Goal: Navigation & Orientation: Find specific page/section

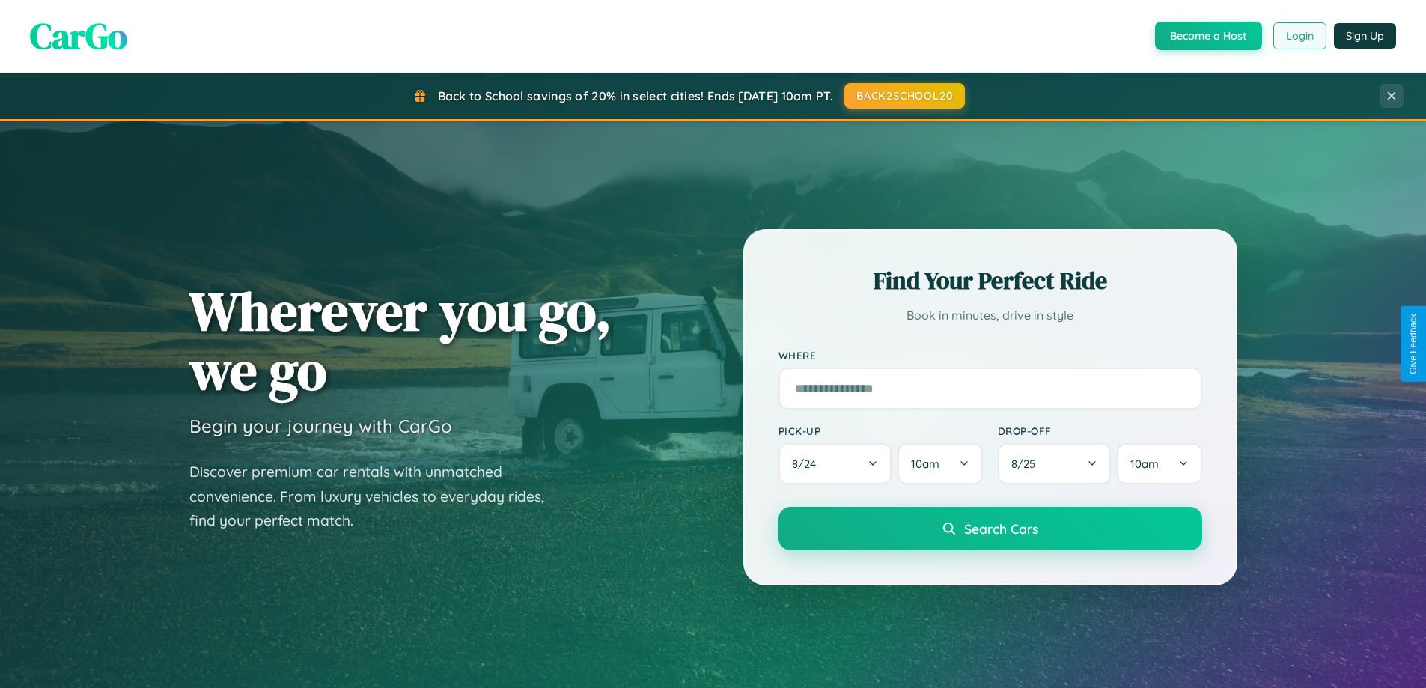
click at [1299, 36] on button "Login" at bounding box center [1299, 35] width 53 height 27
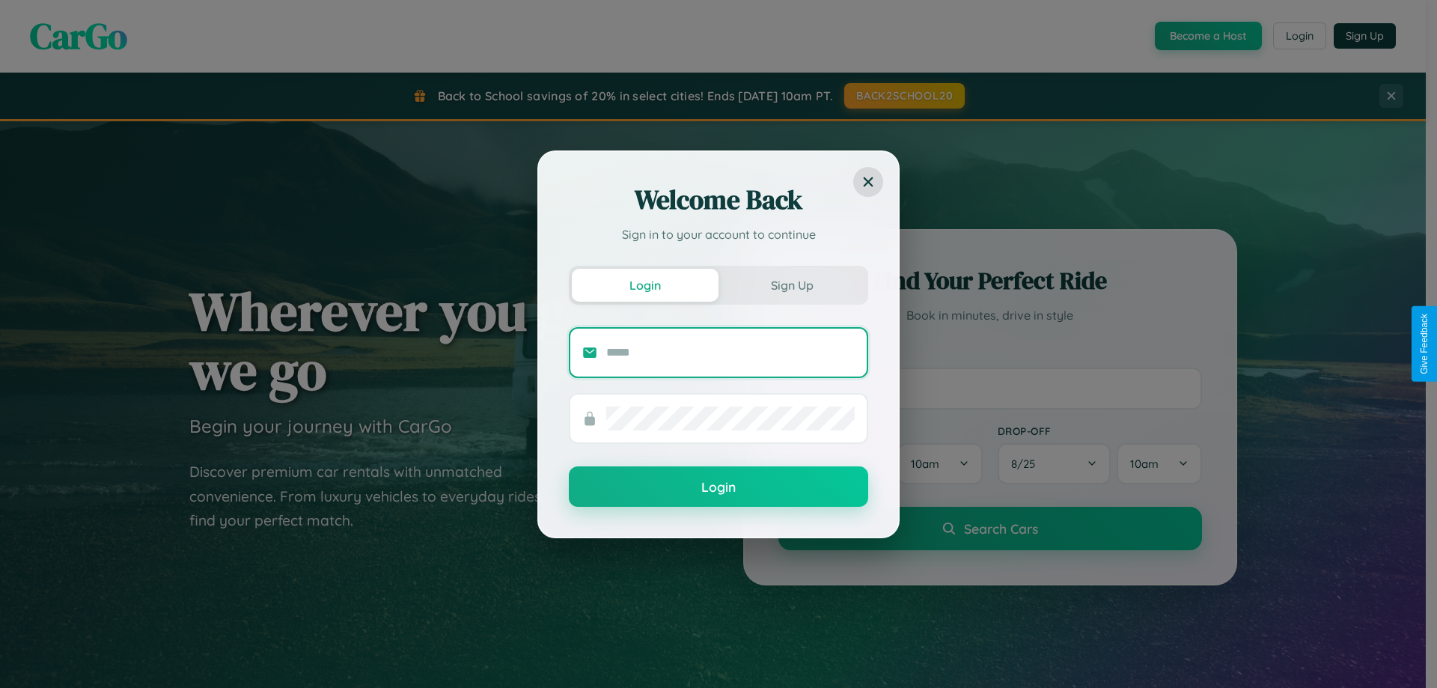
click at [731, 352] on input "text" at bounding box center [730, 353] width 249 height 24
type input "**********"
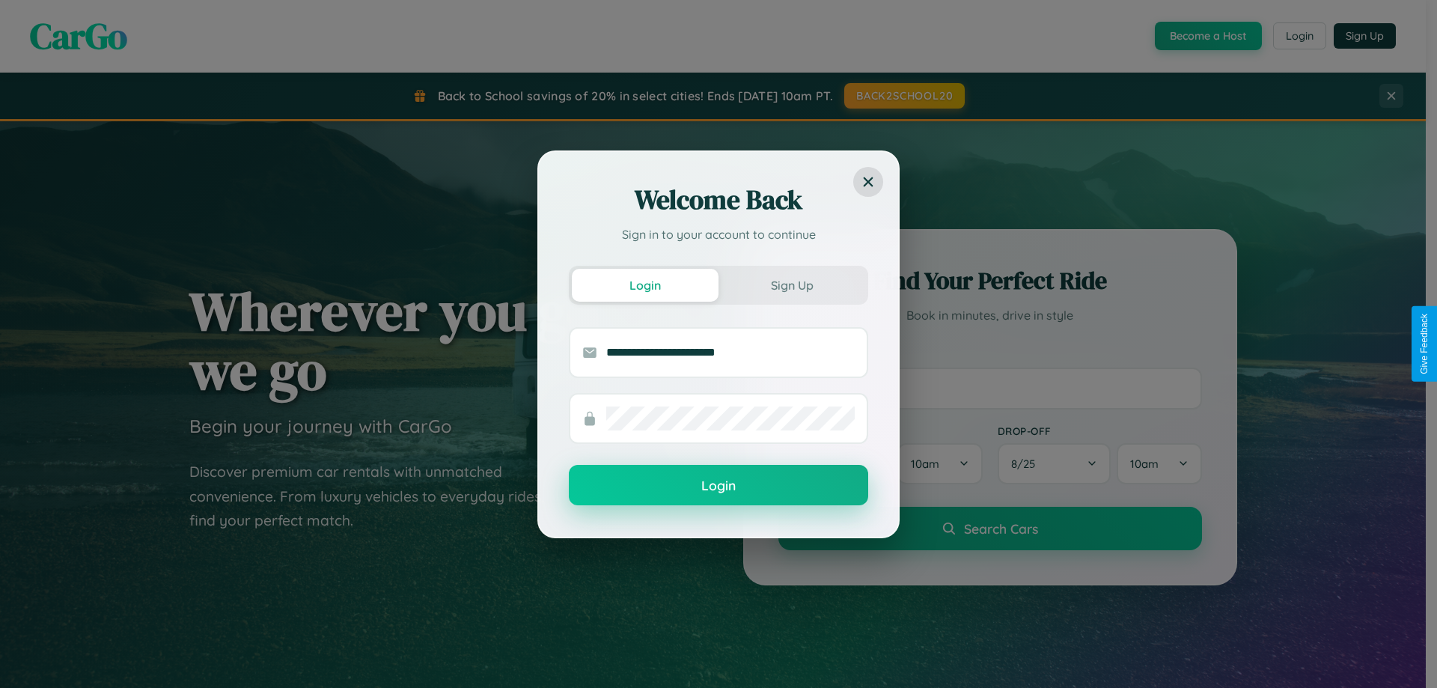
click at [719, 486] on button "Login" at bounding box center [718, 485] width 299 height 40
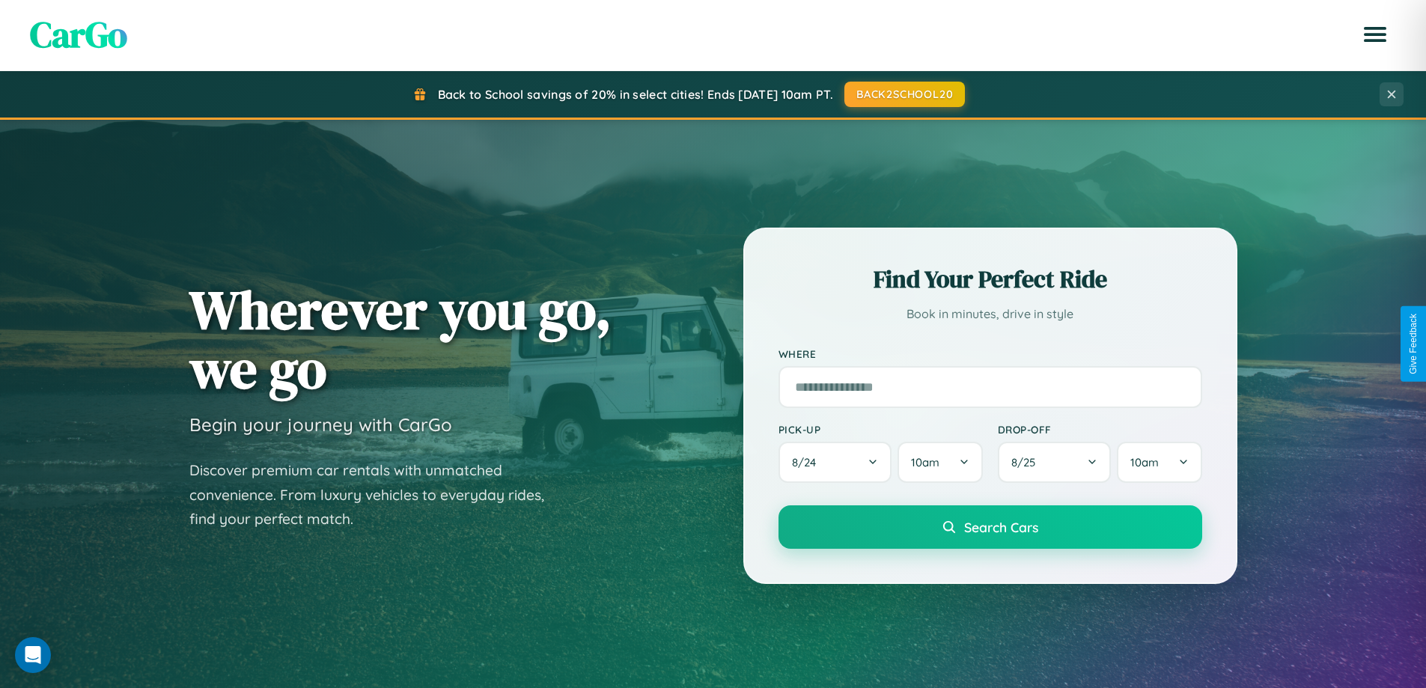
scroll to position [1030, 0]
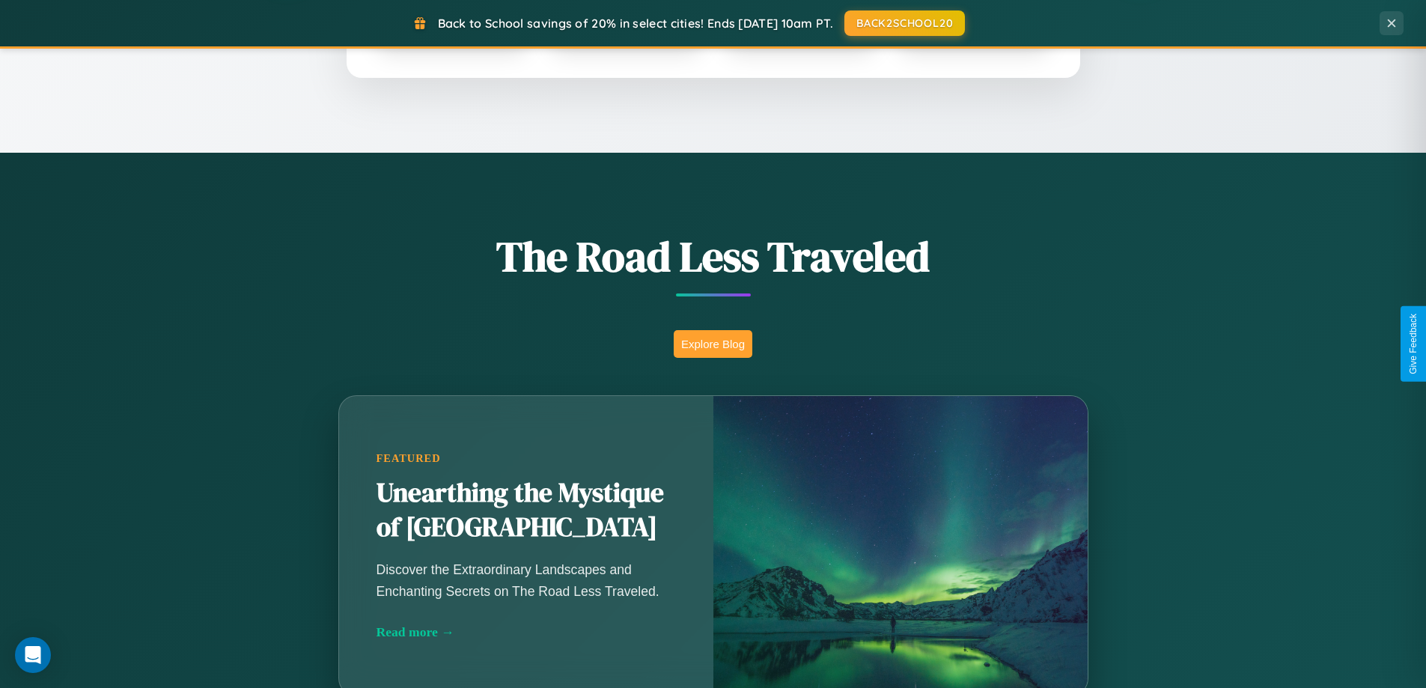
click at [713, 344] on button "Explore Blog" at bounding box center [713, 344] width 79 height 28
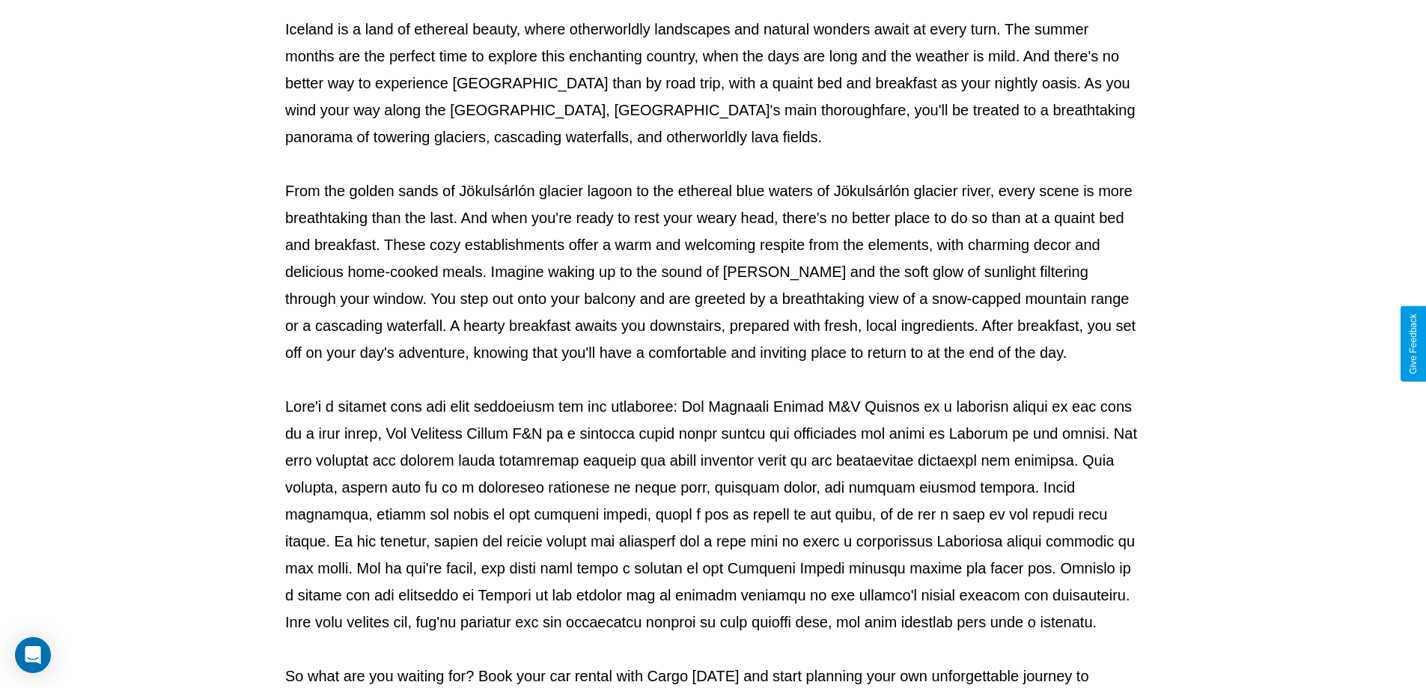
scroll to position [484, 0]
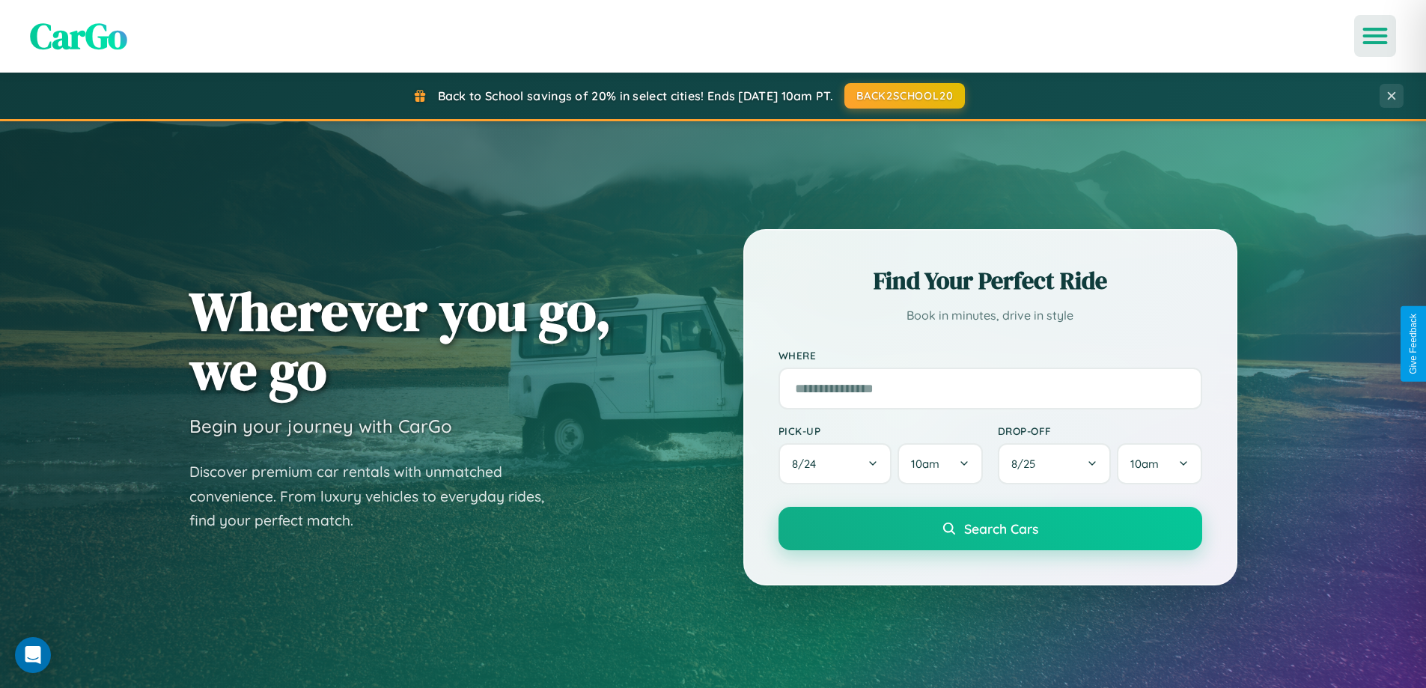
click at [1375, 36] on icon "Open menu" at bounding box center [1376, 35] width 22 height 13
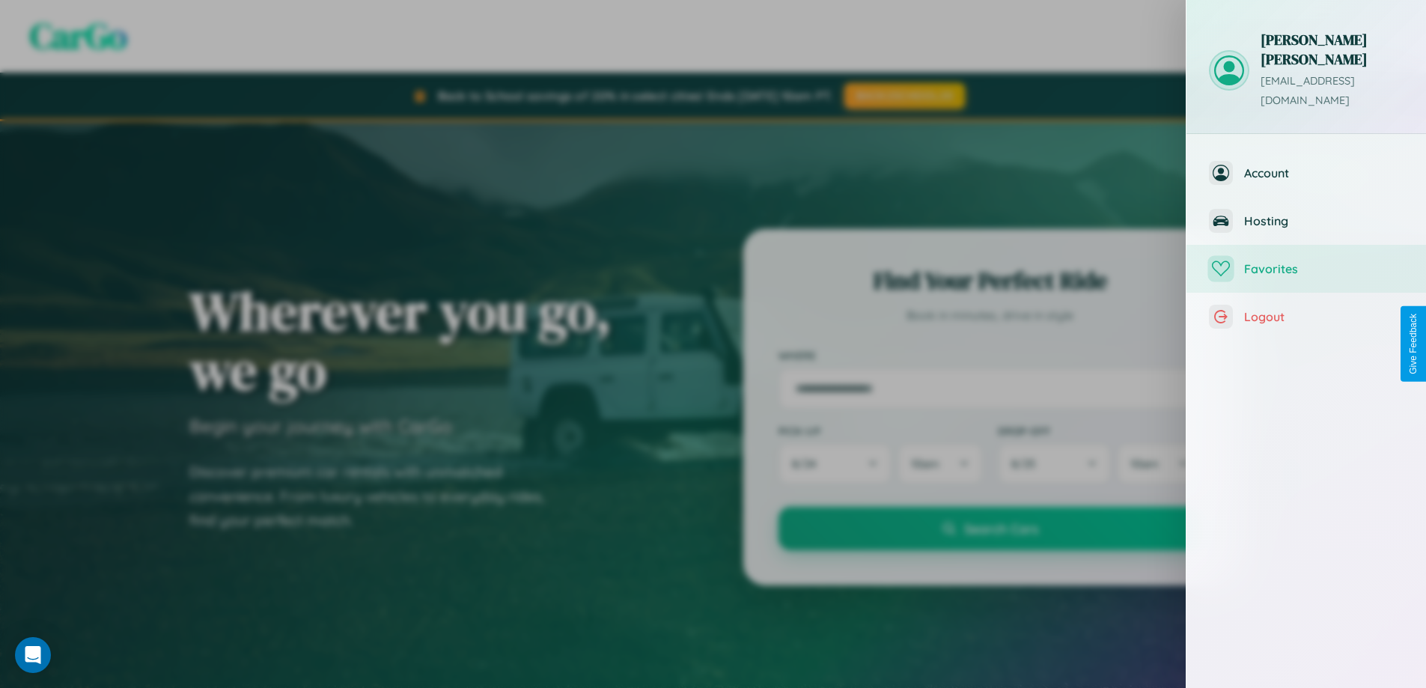
click at [1306, 261] on span "Favorites" at bounding box center [1323, 268] width 159 height 15
